Goal: Task Accomplishment & Management: Manage account settings

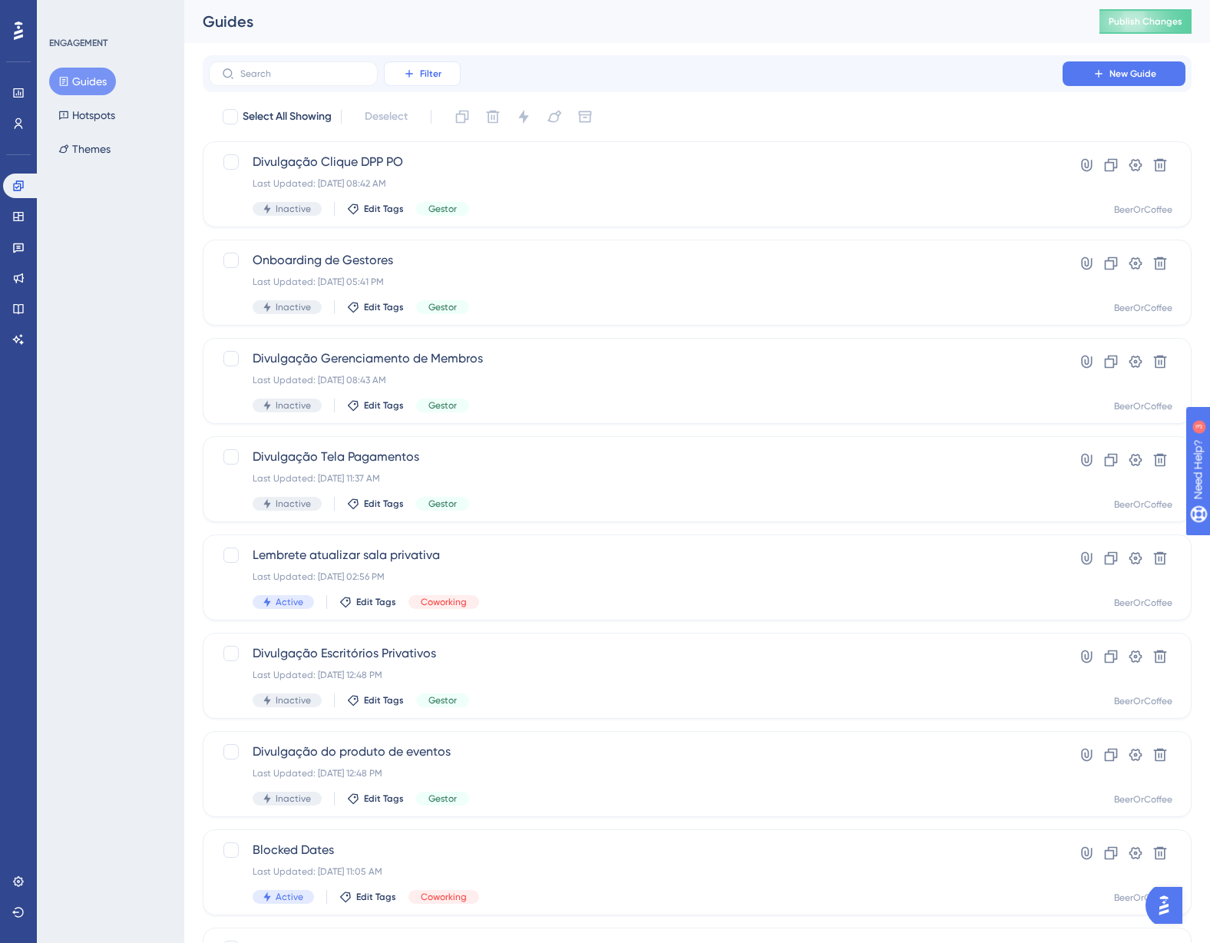
click at [434, 73] on span "Filter" at bounding box center [431, 74] width 22 height 12
click at [421, 204] on span "Status" at bounding box center [421, 209] width 31 height 18
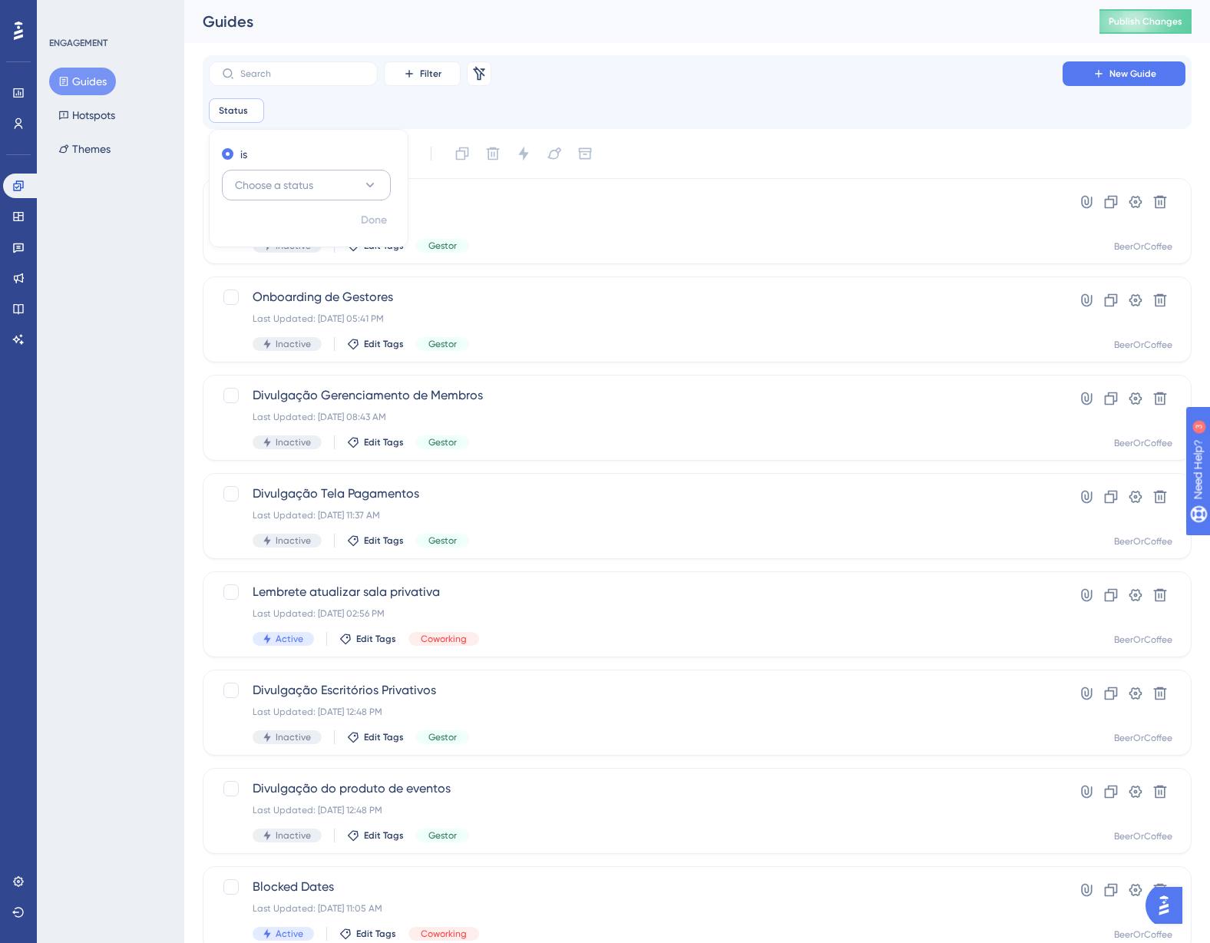
click at [359, 183] on button "Choose a status" at bounding box center [306, 185] width 169 height 31
click at [298, 227] on div "Active Active" at bounding box center [306, 232] width 124 height 31
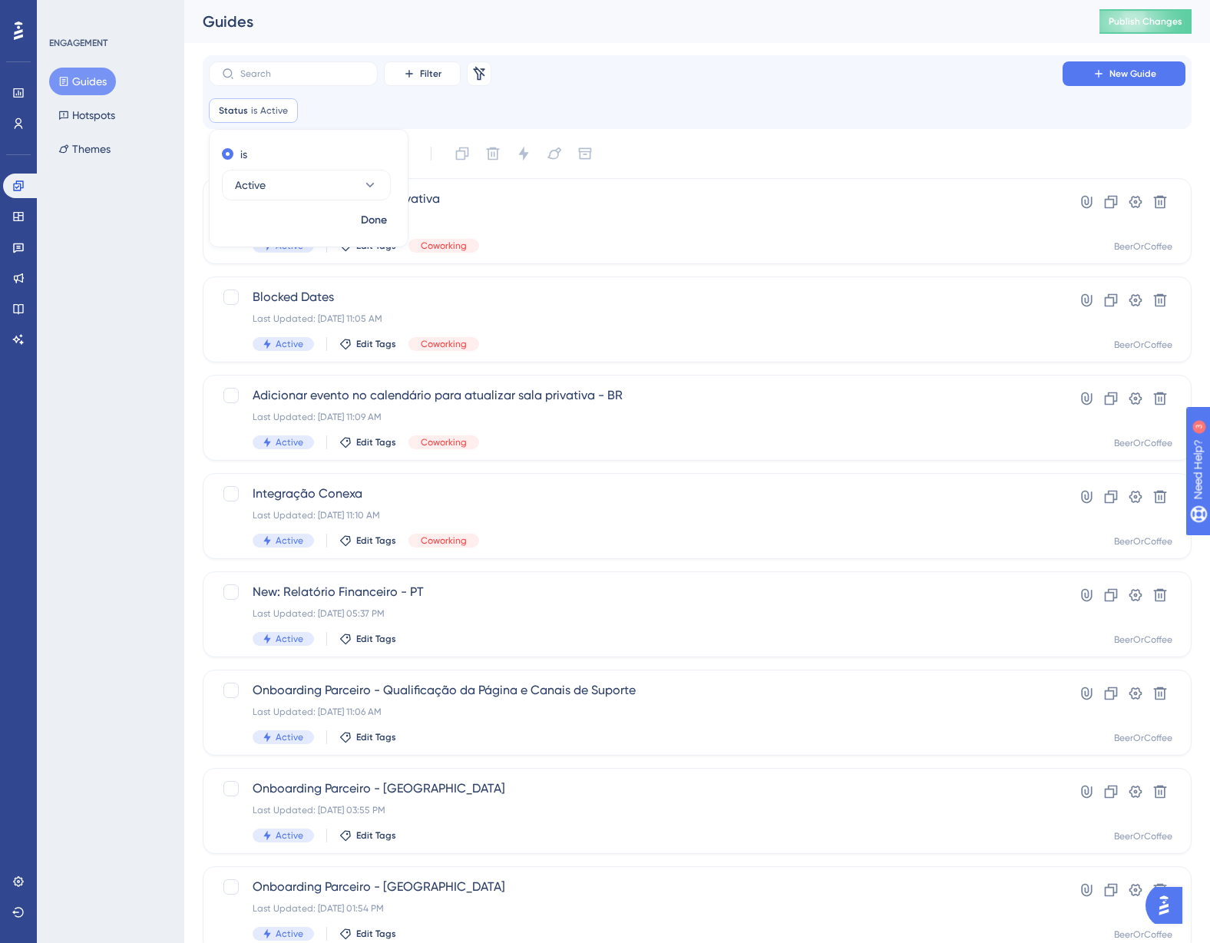
click at [730, 83] on div "Filter Remove Filters New Guide" at bounding box center [697, 73] width 977 height 25
click at [101, 117] on button "Hotspots" at bounding box center [86, 115] width 75 height 28
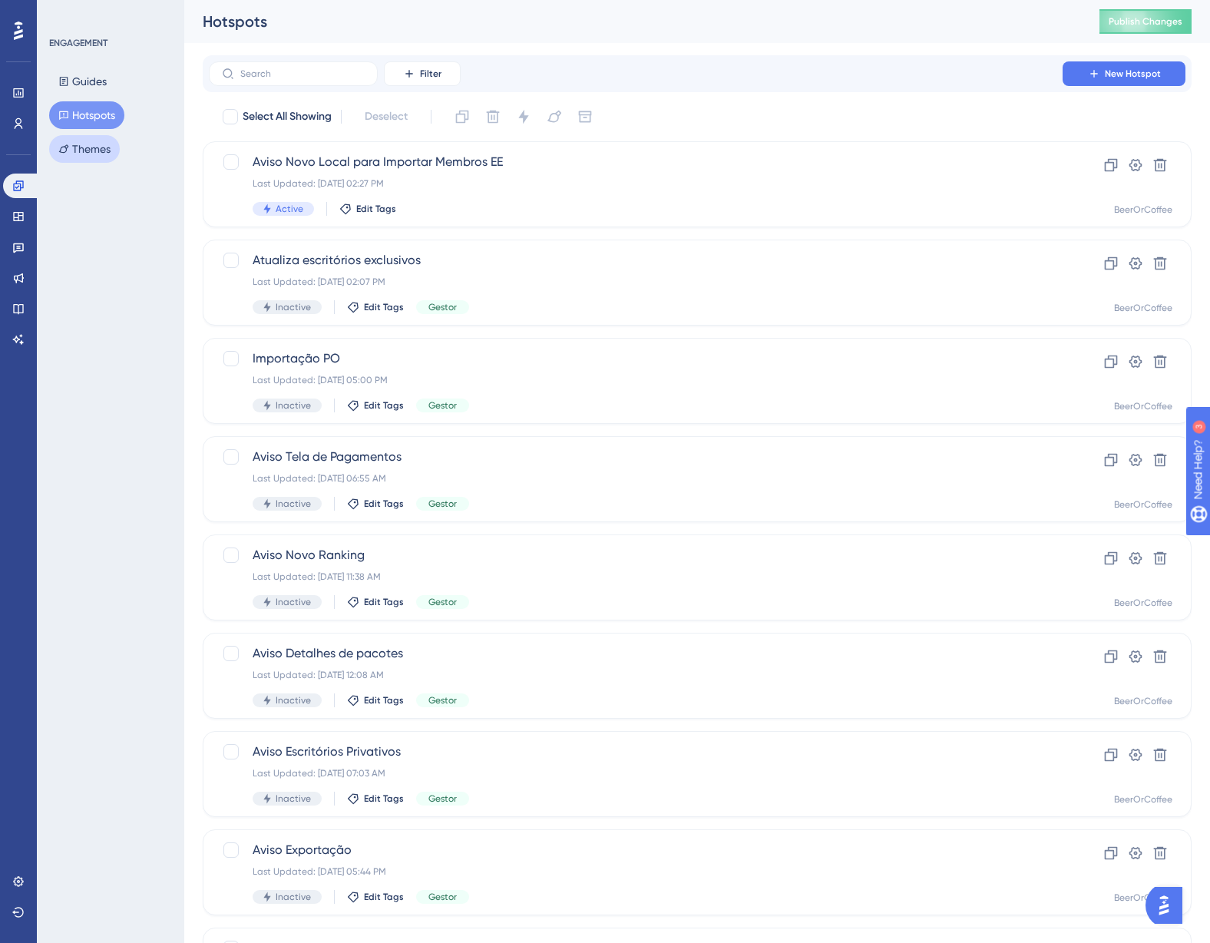
click at [79, 153] on button "Themes" at bounding box center [84, 149] width 71 height 28
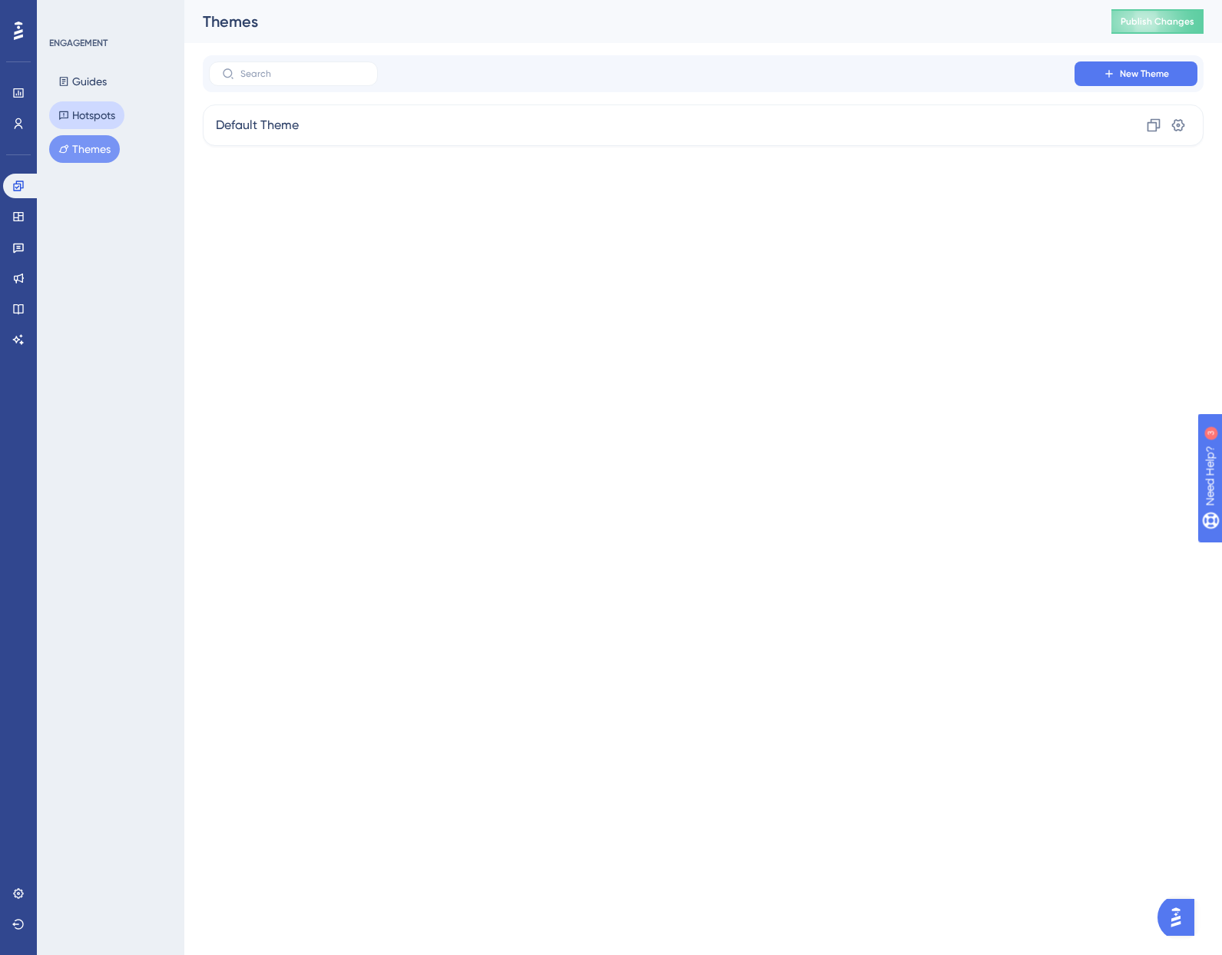
click at [99, 108] on button "Hotspots" at bounding box center [86, 115] width 75 height 28
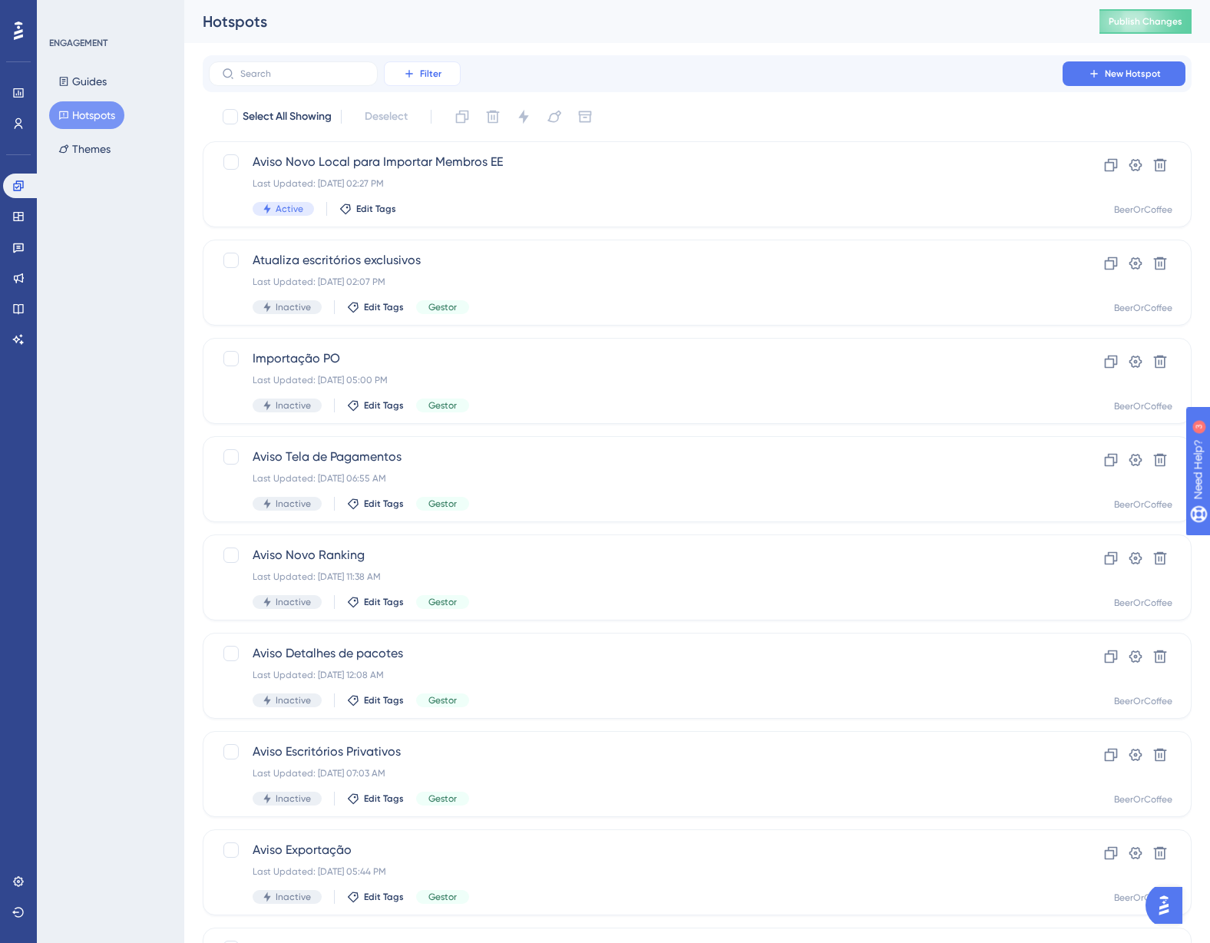
click at [449, 78] on button "Filter" at bounding box center [422, 73] width 77 height 25
click at [427, 207] on span "Status" at bounding box center [421, 209] width 31 height 18
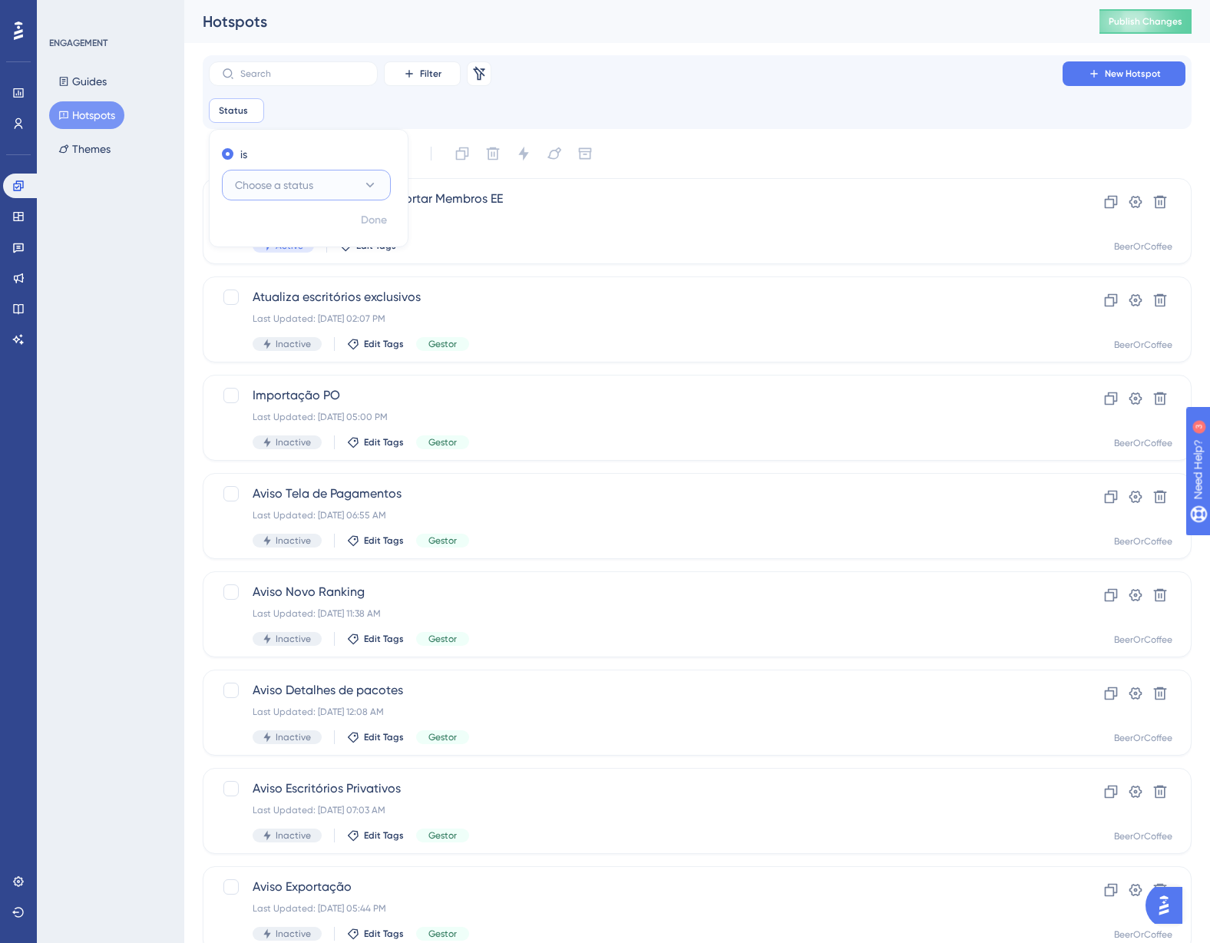
click at [262, 181] on span "Choose a status" at bounding box center [274, 185] width 78 height 18
click at [249, 229] on span "Active" at bounding box center [259, 232] width 31 height 18
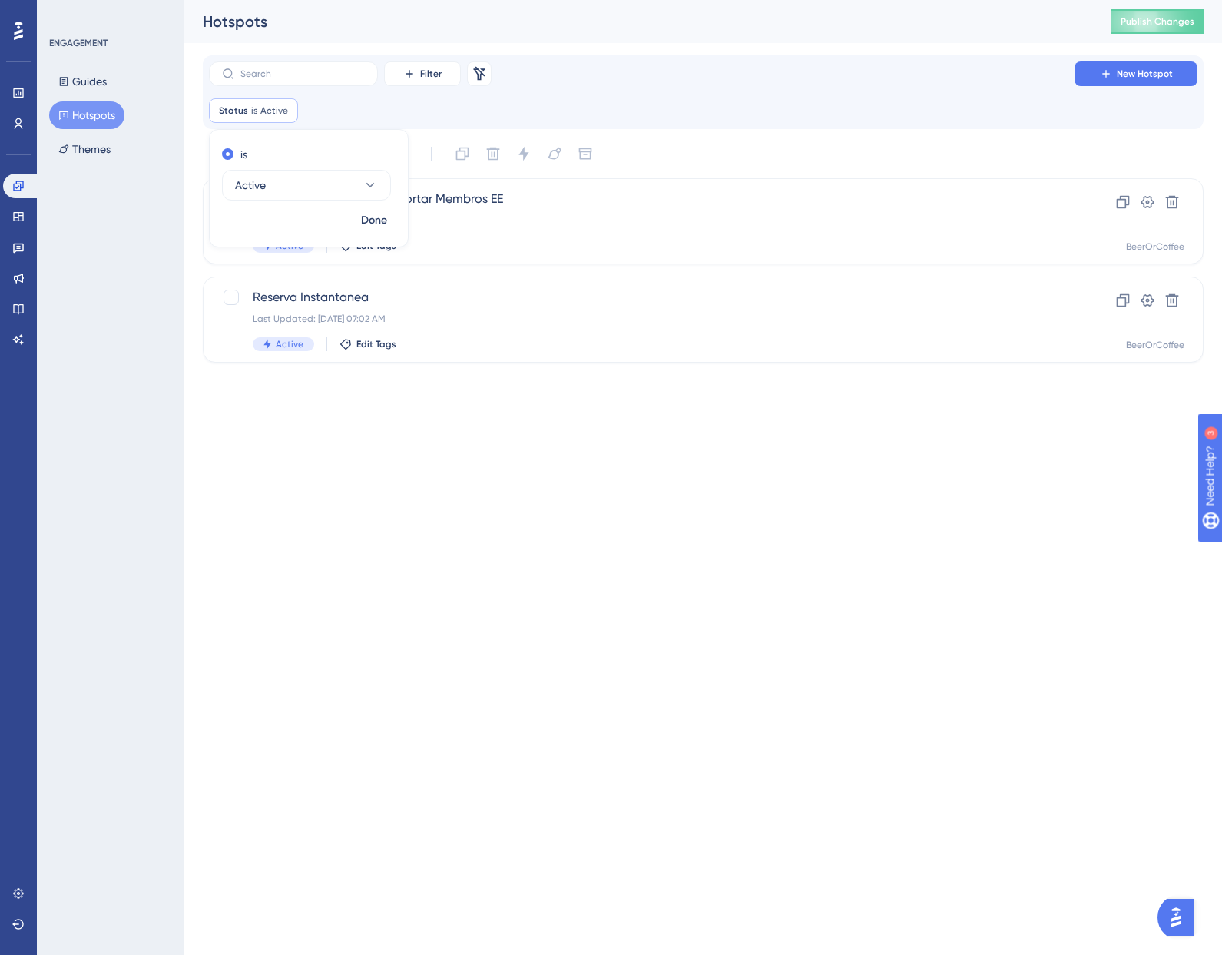
click at [106, 293] on div "ENGAGEMENT Guides Hotspots Themes" at bounding box center [110, 477] width 147 height 955
click at [25, 212] on link at bounding box center [18, 216] width 31 height 25
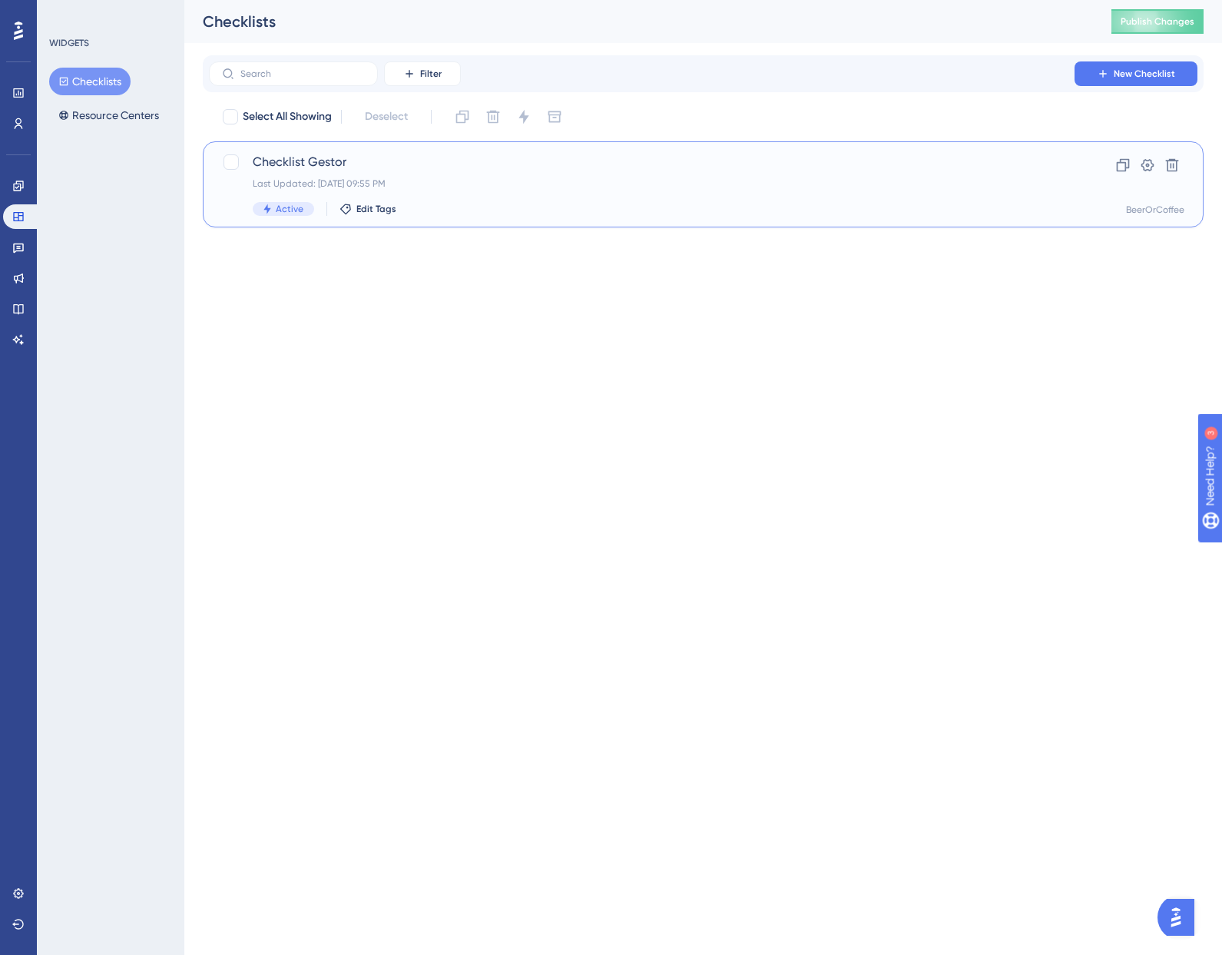
click at [349, 178] on div "Last Updated: [DATE] 09:55 PM" at bounding box center [642, 183] width 778 height 12
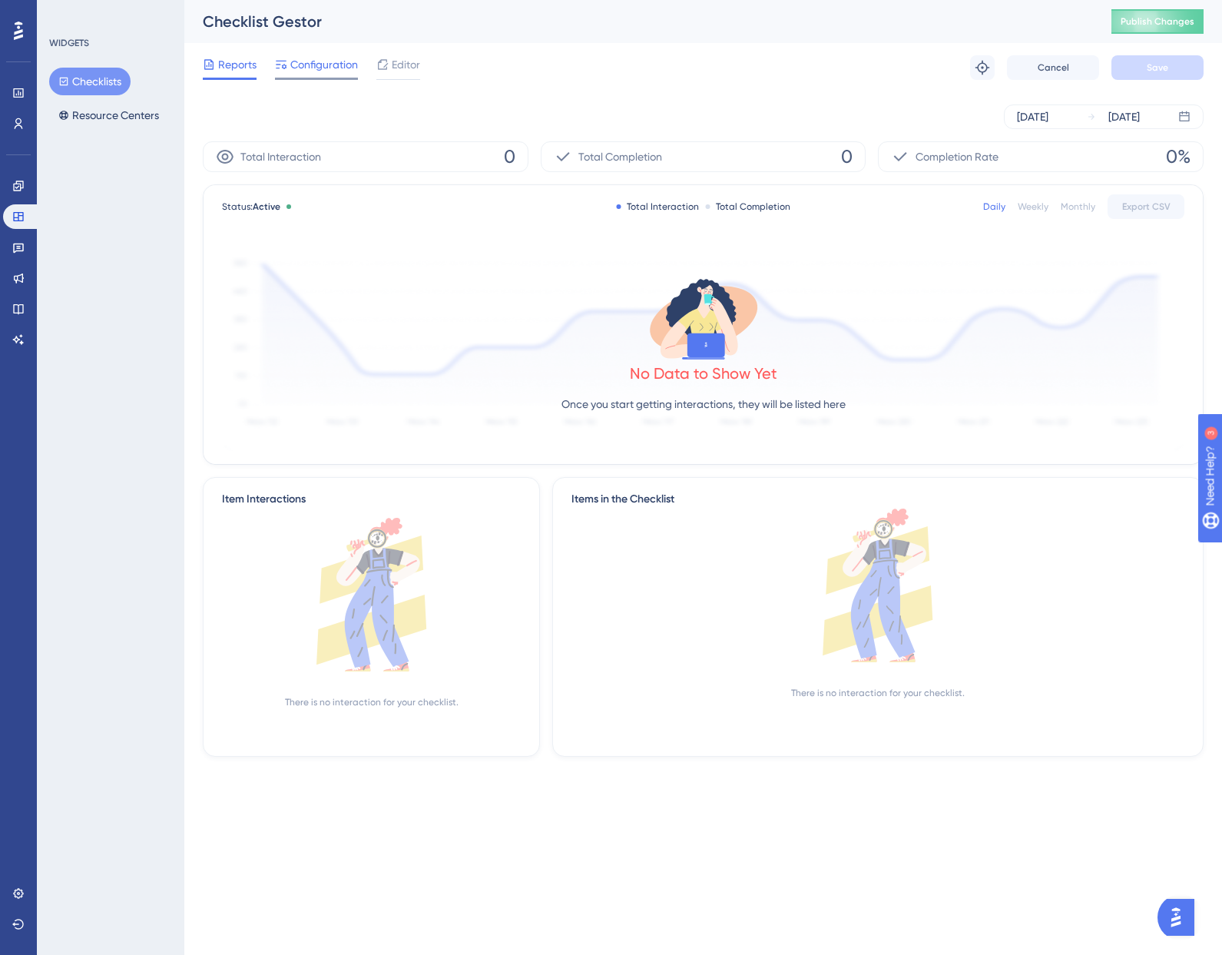
click at [298, 67] on span "Configuration" at bounding box center [324, 64] width 68 height 18
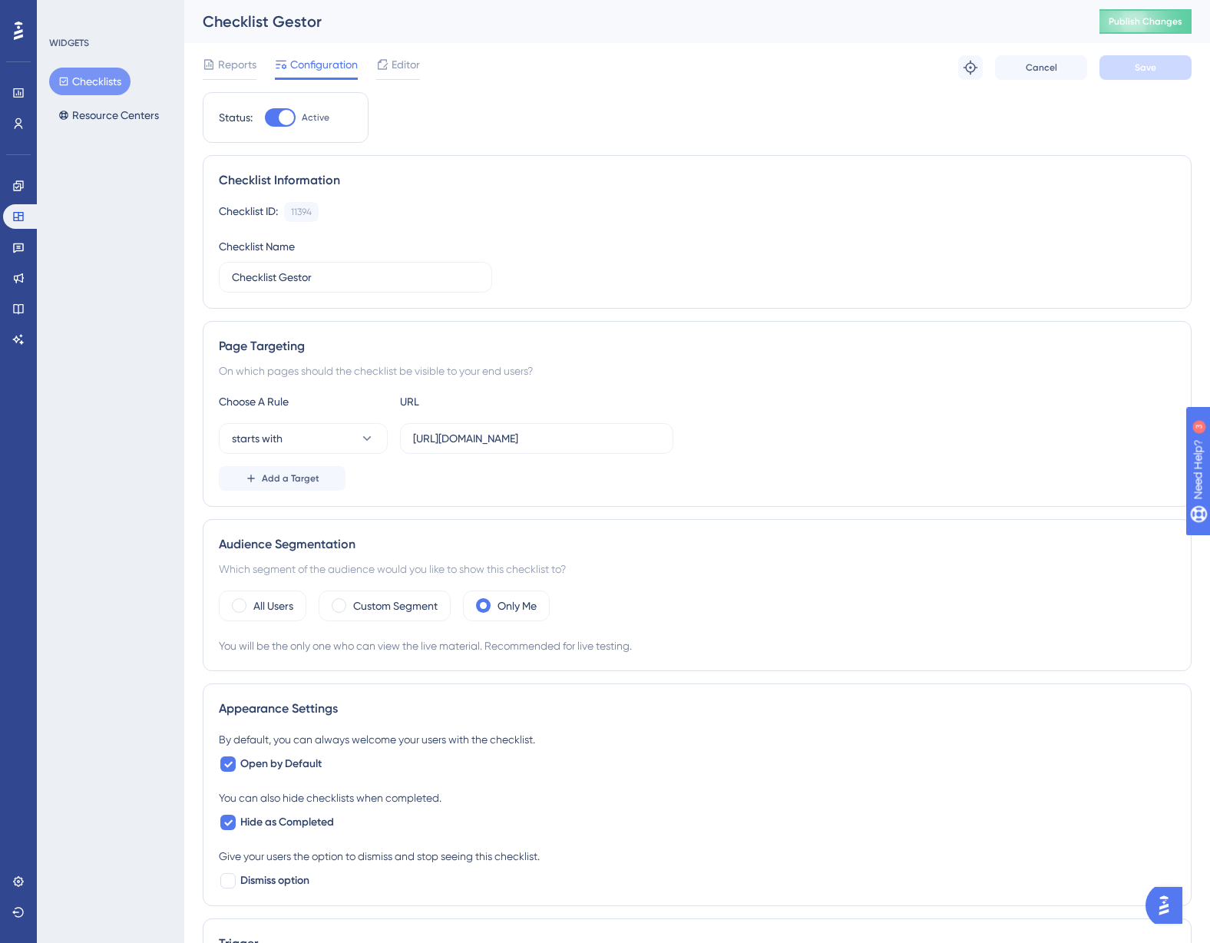
click at [276, 119] on div at bounding box center [280, 117] width 31 height 18
click at [265, 118] on input "Active" at bounding box center [264, 118] width 1 height 1
checkbox input "false"
click at [1124, 65] on button "Save" at bounding box center [1146, 67] width 92 height 25
click at [1152, 24] on span "Publish Changes" at bounding box center [1146, 21] width 74 height 12
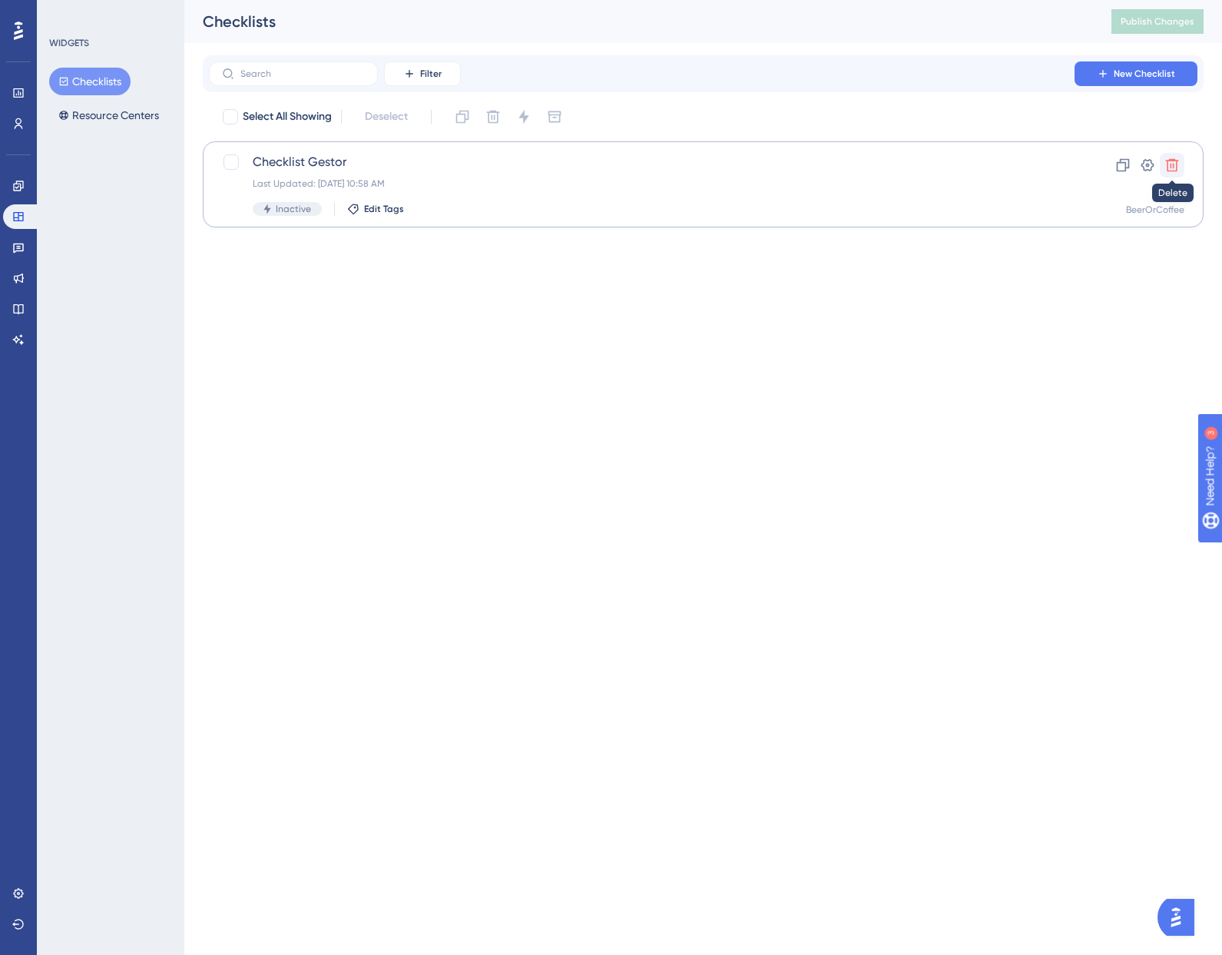
click at [1177, 161] on icon at bounding box center [1172, 165] width 13 height 13
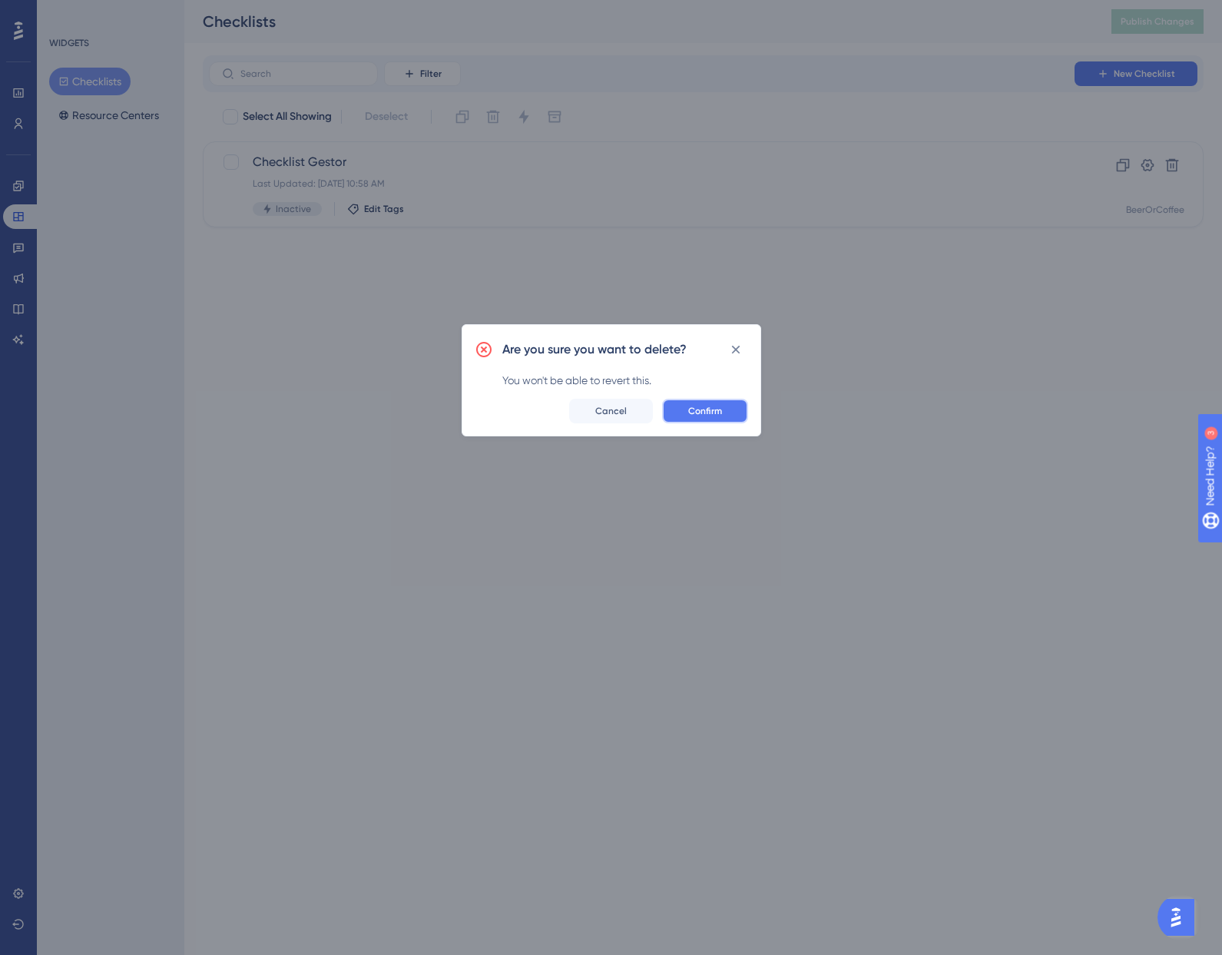
click at [723, 402] on button "Confirm" at bounding box center [705, 411] width 86 height 25
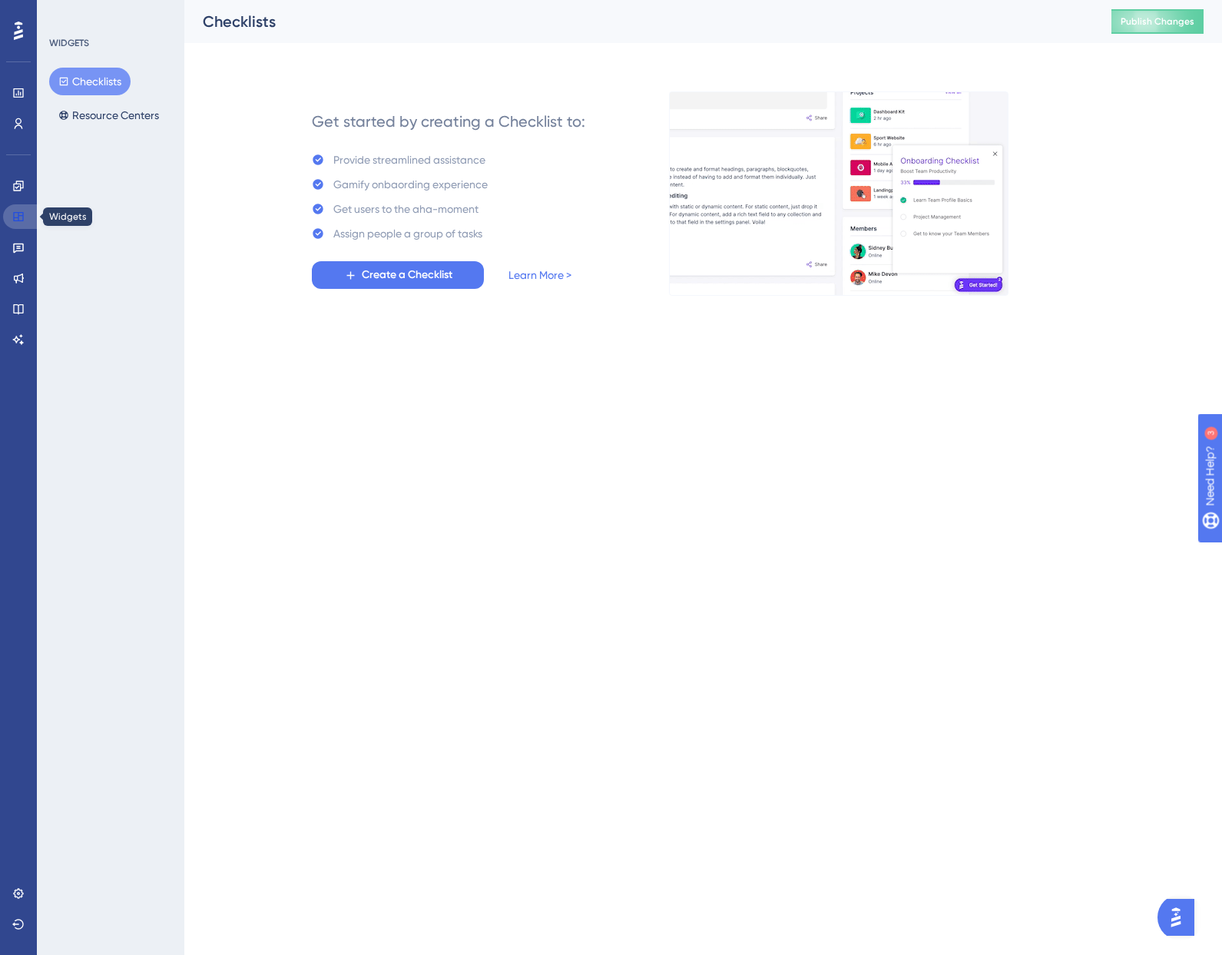
click at [15, 215] on icon at bounding box center [18, 216] width 12 height 12
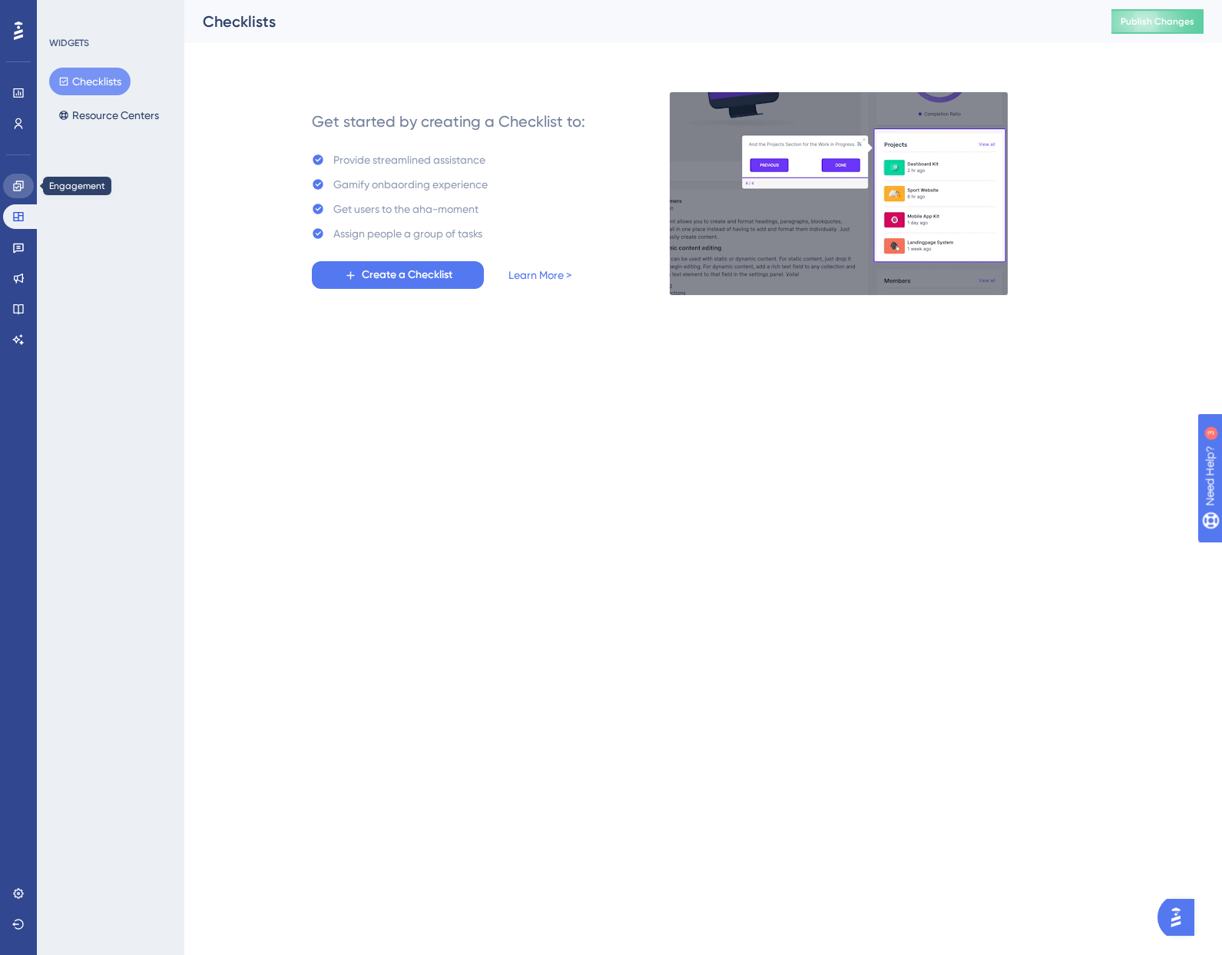
click at [17, 197] on link at bounding box center [18, 186] width 31 height 25
